Goal: Find specific page/section: Find specific page/section

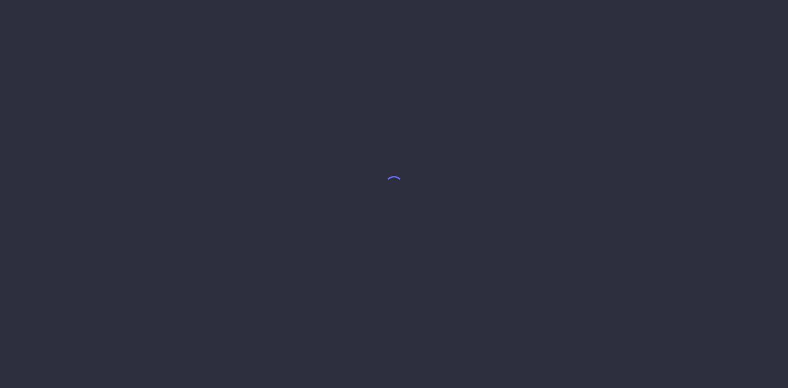
select select "7"
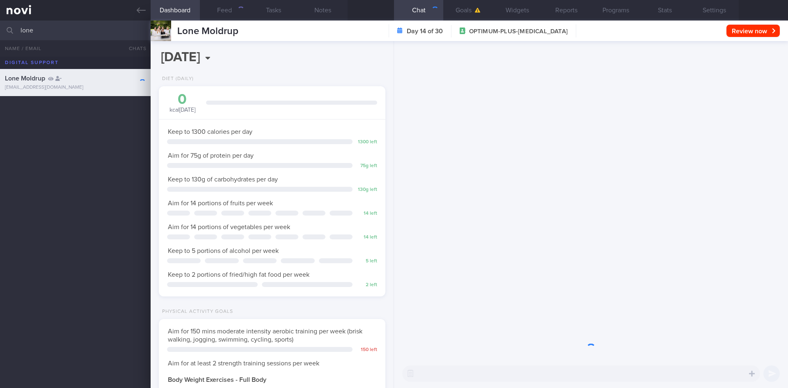
scroll to position [115, 206]
drag, startPoint x: 77, startPoint y: 32, endPoint x: 0, endPoint y: 31, distance: 76.4
click at [0, 31] on input "lone" at bounding box center [394, 31] width 788 height 20
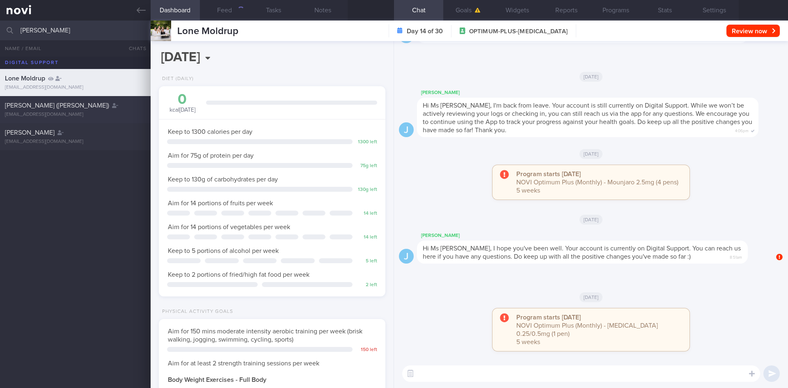
type input "[PERSON_NAME]"
click at [115, 109] on div "[PERSON_NAME] ([PERSON_NAME])" at bounding box center [74, 105] width 139 height 8
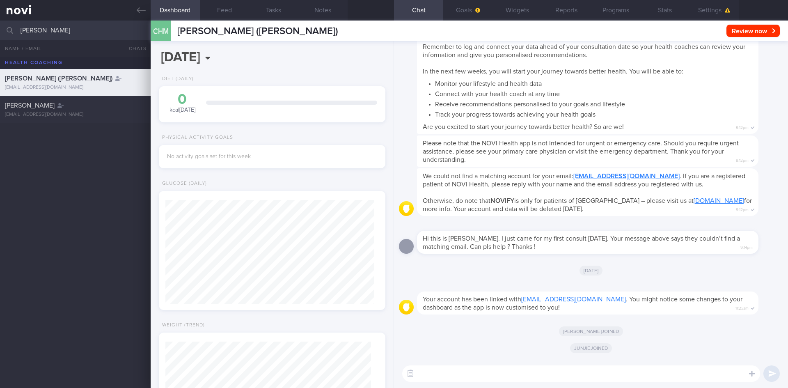
drag, startPoint x: 31, startPoint y: 28, endPoint x: 0, endPoint y: 28, distance: 30.8
click at [0, 28] on input "[PERSON_NAME]" at bounding box center [394, 31] width 788 height 20
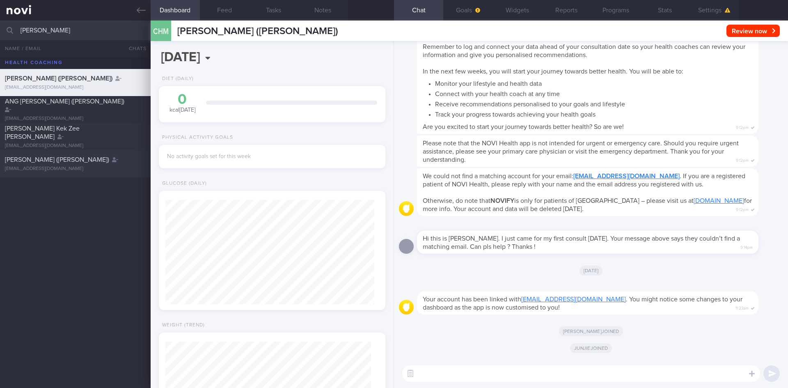
type input "[PERSON_NAME]"
click at [99, 164] on div "[PERSON_NAME] ([PERSON_NAME]) [EMAIL_ADDRESS][DOMAIN_NAME]" at bounding box center [75, 164] width 151 height 16
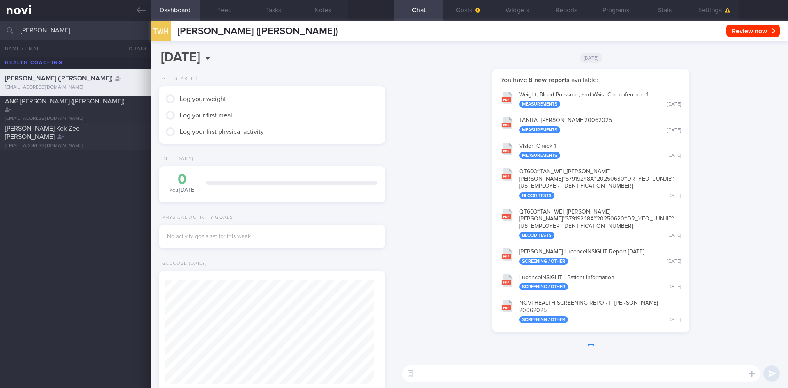
scroll to position [104, 209]
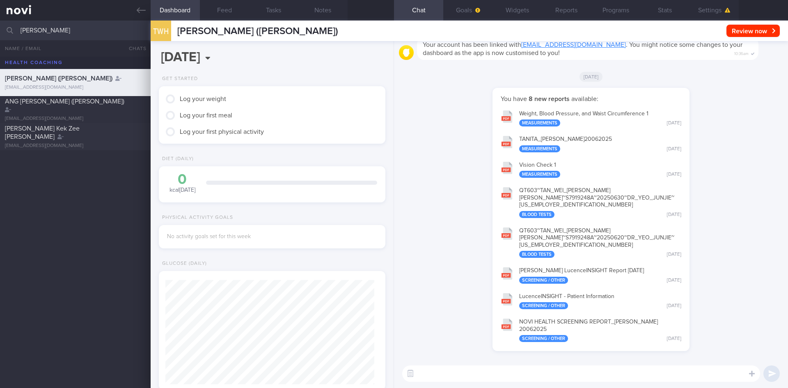
drag, startPoint x: 61, startPoint y: 35, endPoint x: 0, endPoint y: 25, distance: 61.5
click at [0, 25] on input "[PERSON_NAME]" at bounding box center [394, 31] width 788 height 20
type input "[PERSON_NAME]"
click at [111, 103] on div "[PERSON_NAME] ([PERSON_NAME])" at bounding box center [74, 105] width 139 height 8
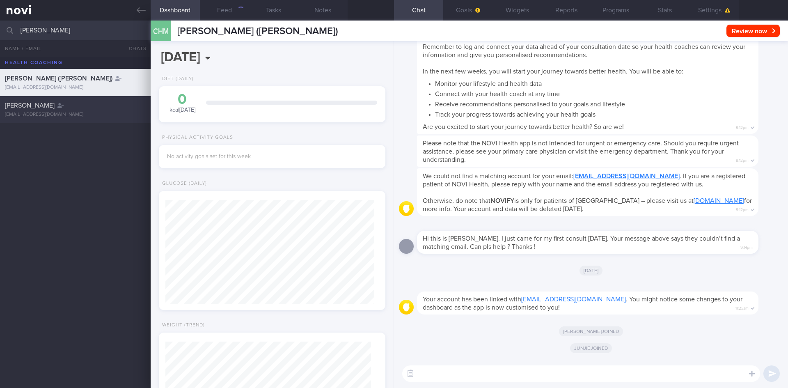
scroll to position [104, 209]
drag, startPoint x: 63, startPoint y: 33, endPoint x: 45, endPoint y: 36, distance: 18.4
click at [27, 35] on input "[PERSON_NAME]" at bounding box center [394, 31] width 788 height 20
click at [106, 153] on div "[PERSON_NAME] ([PERSON_NAME]) [EMAIL_ADDRESS][DOMAIN_NAME] [PERSON_NAME] [EMAIL…" at bounding box center [394, 222] width 788 height 331
click at [85, 111] on div "[PERSON_NAME] [EMAIL_ADDRESS][DOMAIN_NAME]" at bounding box center [75, 109] width 151 height 16
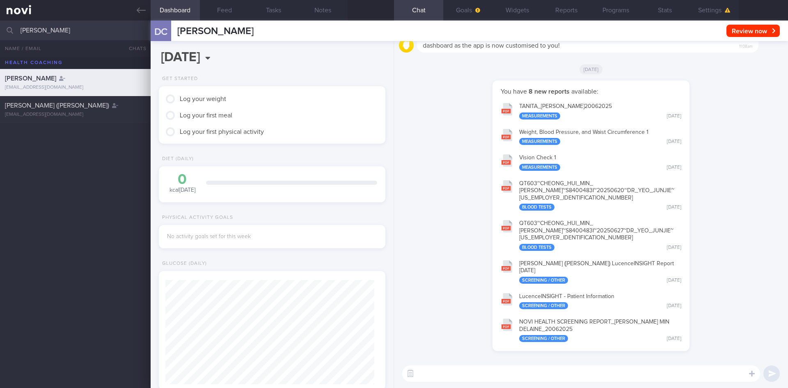
scroll to position [104, 209]
click at [108, 108] on div "[PERSON_NAME] ([PERSON_NAME])" at bounding box center [74, 105] width 139 height 8
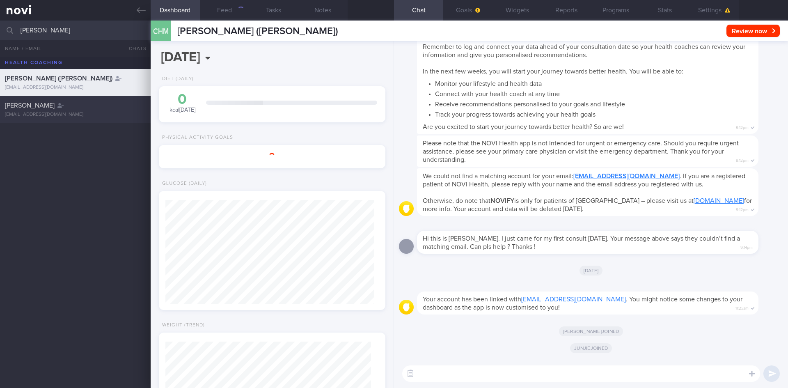
scroll to position [104, 209]
click at [711, 8] on button "Settings" at bounding box center [714, 10] width 49 height 21
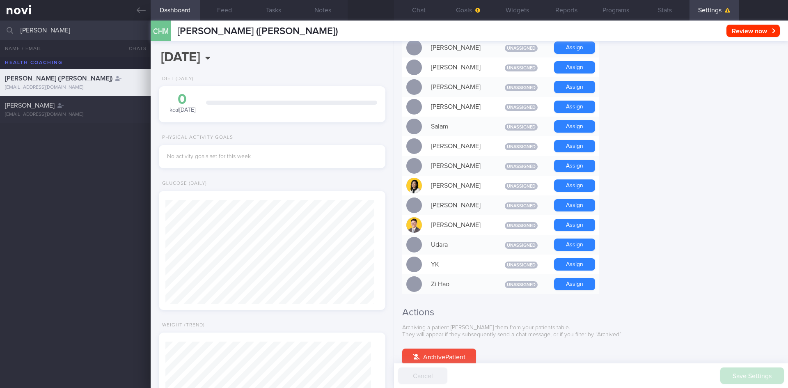
scroll to position [707, 0]
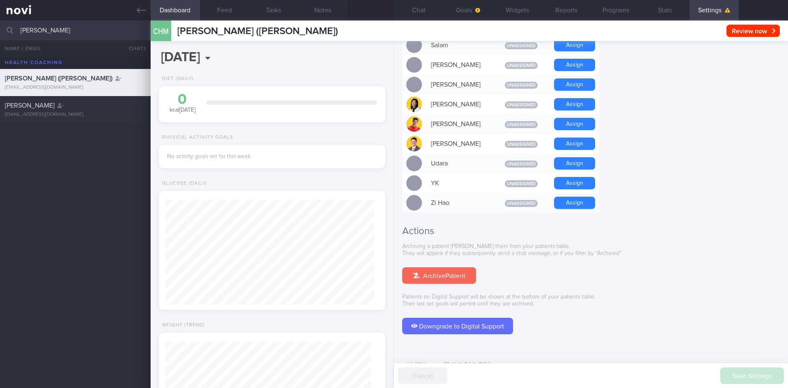
click at [434, 267] on button "Archive Patient" at bounding box center [439, 275] width 74 height 16
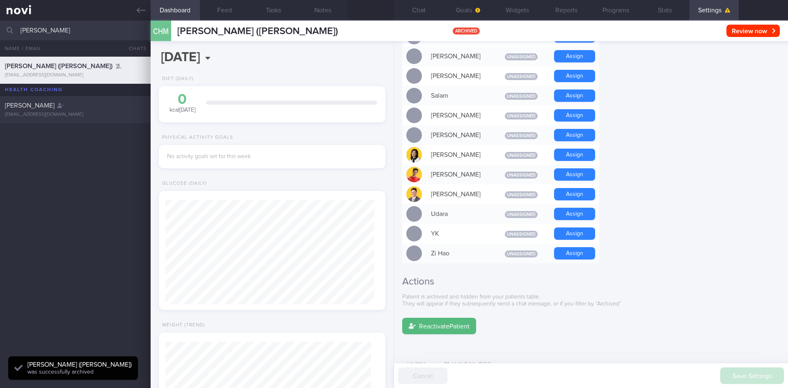
scroll to position [104, 209]
click at [82, 104] on div "[PERSON_NAME]" at bounding box center [74, 105] width 139 height 8
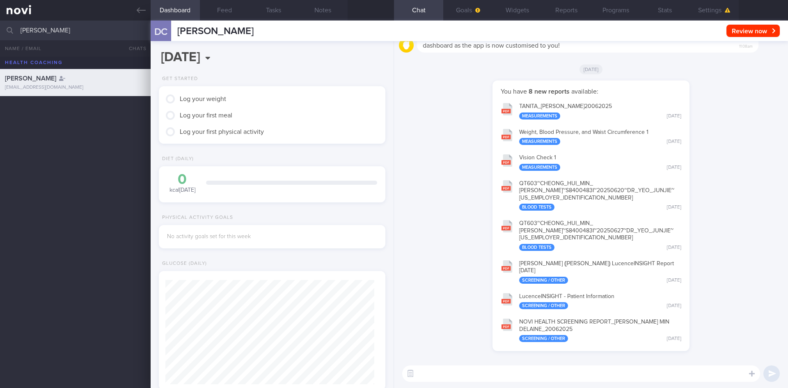
scroll to position [-142, 0]
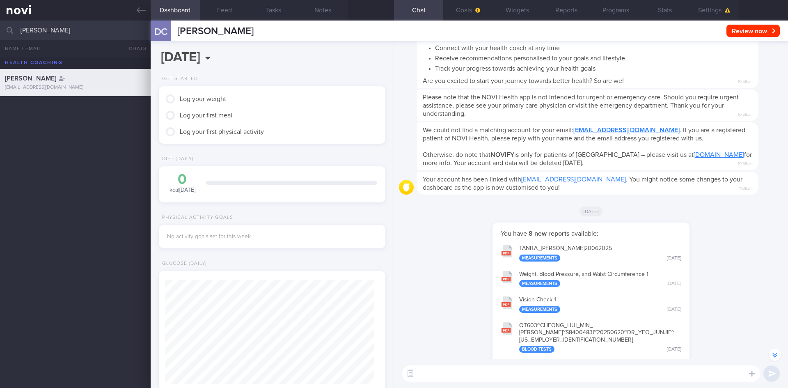
drag, startPoint x: 69, startPoint y: 32, endPoint x: 0, endPoint y: 33, distance: 68.6
click at [0, 33] on input "[PERSON_NAME]" at bounding box center [394, 31] width 788 height 20
click at [106, 112] on div "[EMAIL_ADDRESS][DOMAIN_NAME]" at bounding box center [75, 115] width 141 height 6
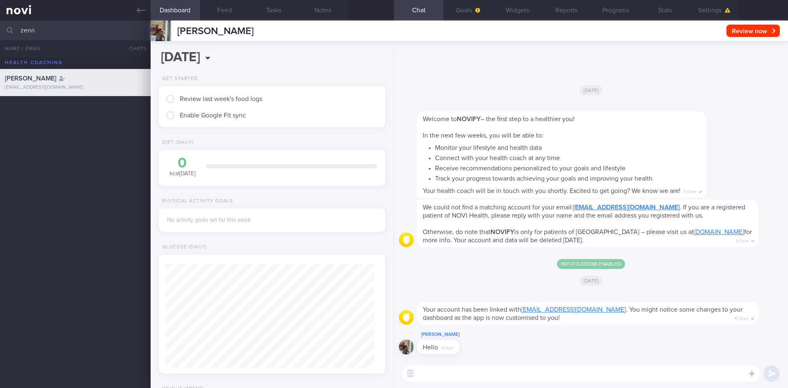
scroll to position [104, 209]
click at [61, 31] on input "zenn" at bounding box center [394, 31] width 788 height 20
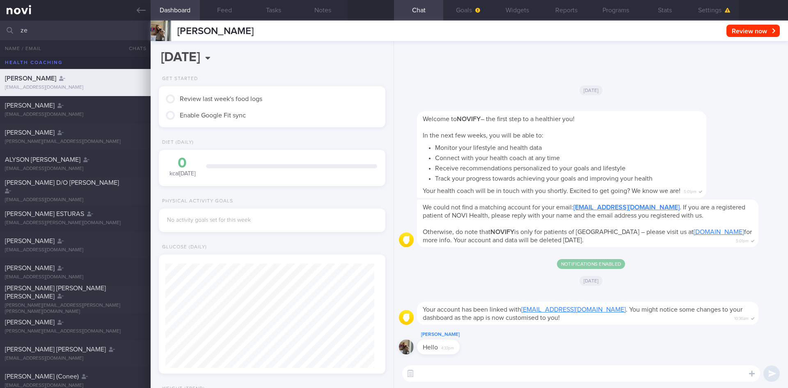
type input "z"
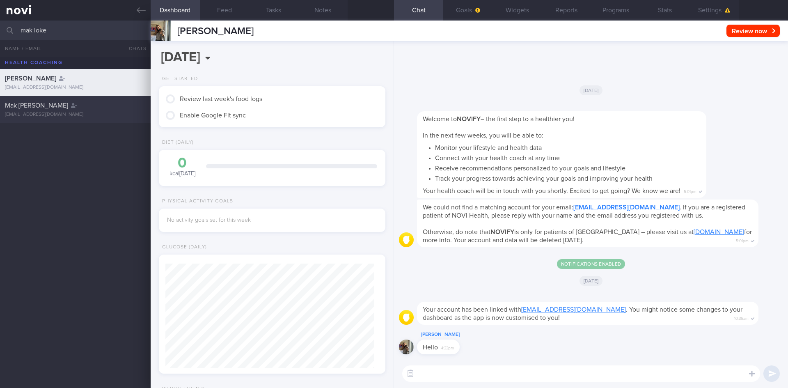
type input "mak loke"
click at [83, 114] on div "[EMAIL_ADDRESS][DOMAIN_NAME]" at bounding box center [75, 115] width 141 height 6
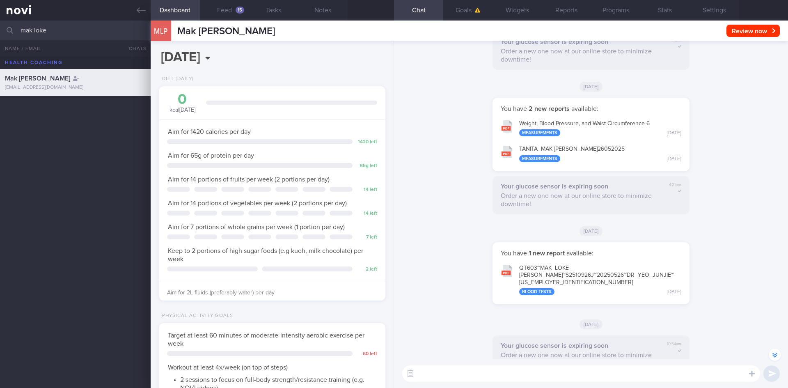
scroll to position [-217, 0]
click at [229, 9] on button "Feed 15" at bounding box center [224, 10] width 49 height 21
